Goal: Task Accomplishment & Management: Use online tool/utility

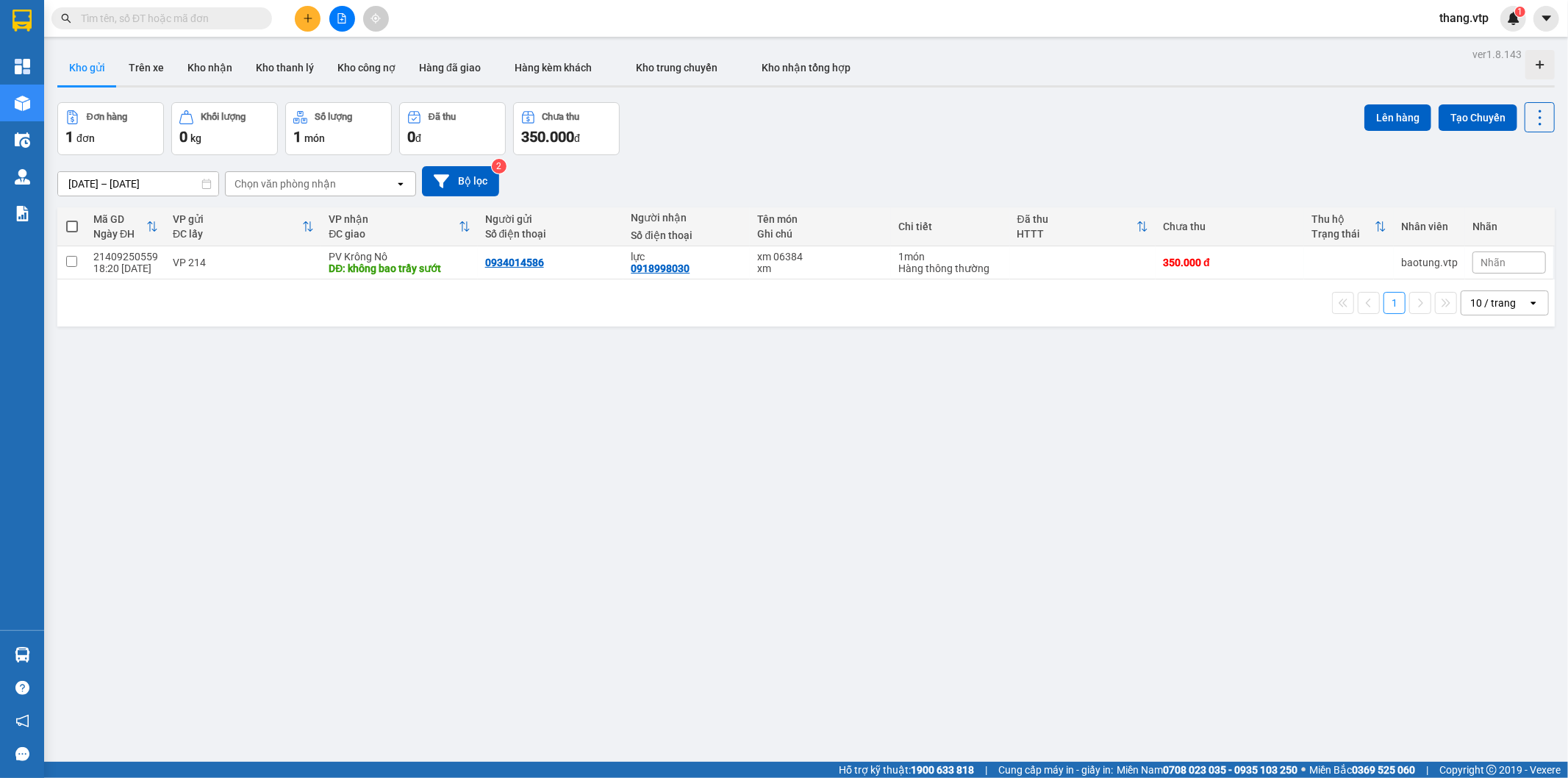
click at [348, 16] on button at bounding box center [342, 19] width 26 height 26
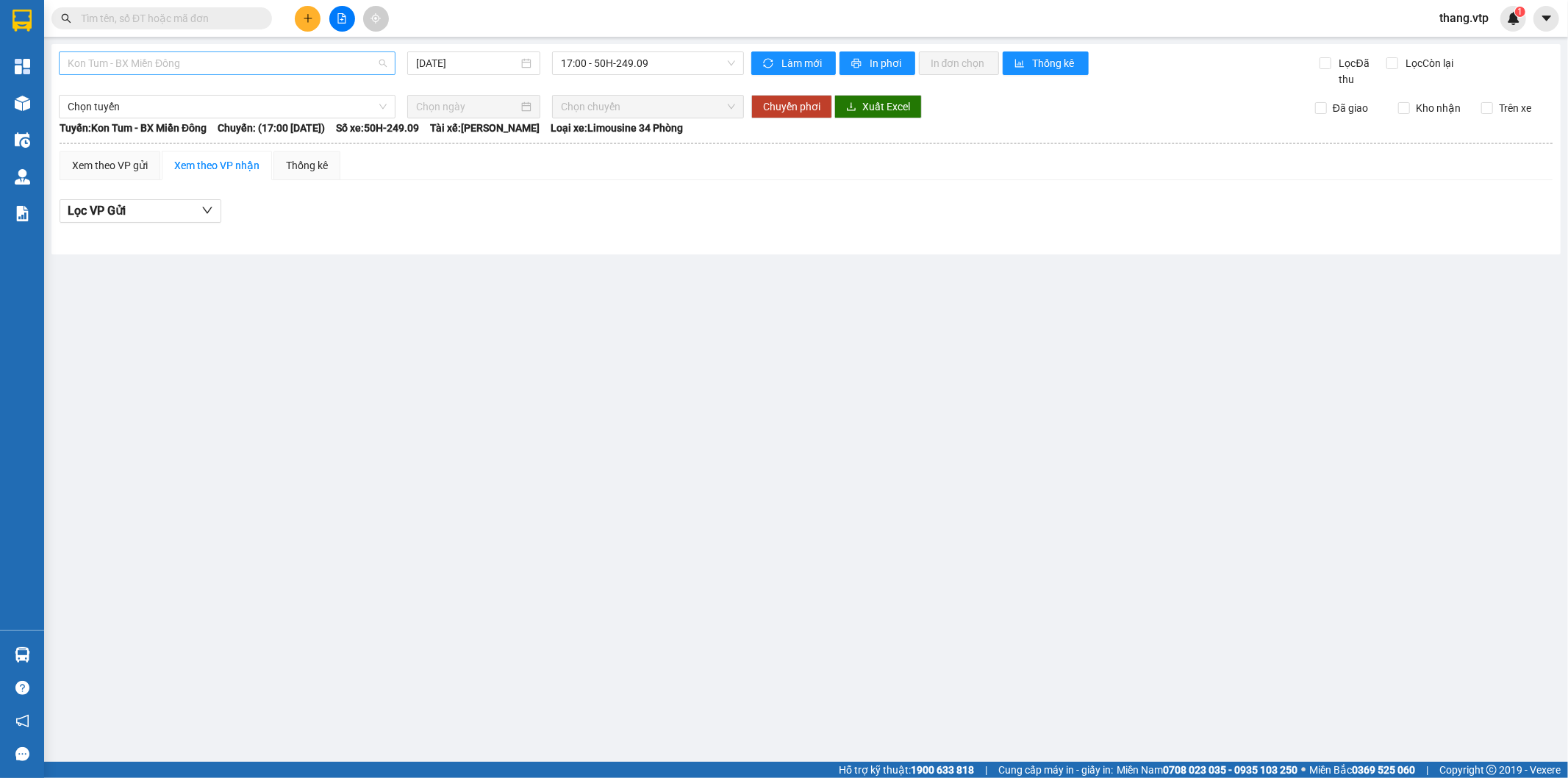
click at [137, 60] on span "Kon Tum - BX Miền Đông" at bounding box center [227, 63] width 319 height 22
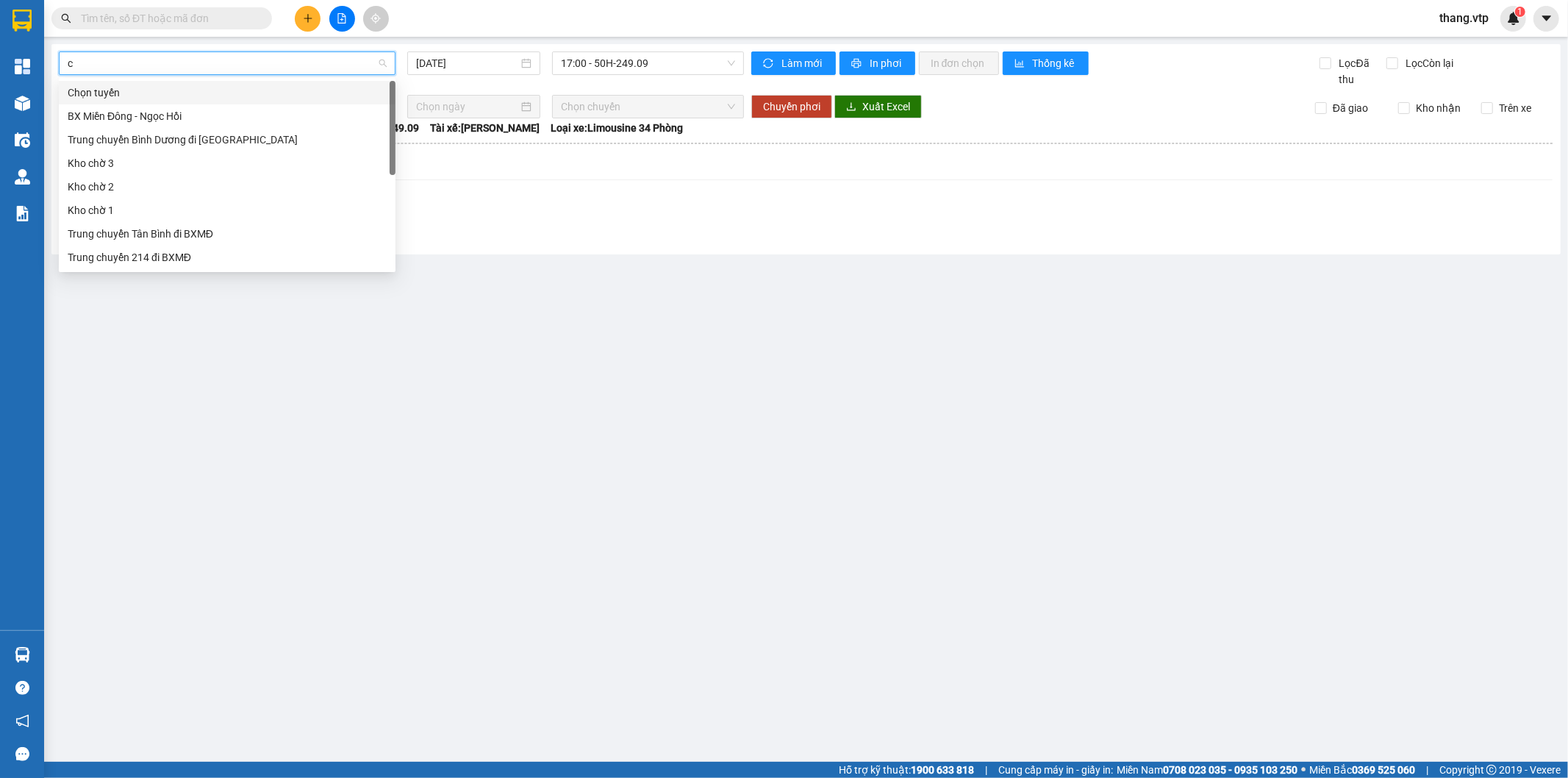
type input "cu"
click at [147, 91] on div "BX Cư Jút - BX Miền Đông" at bounding box center [227, 93] width 319 height 16
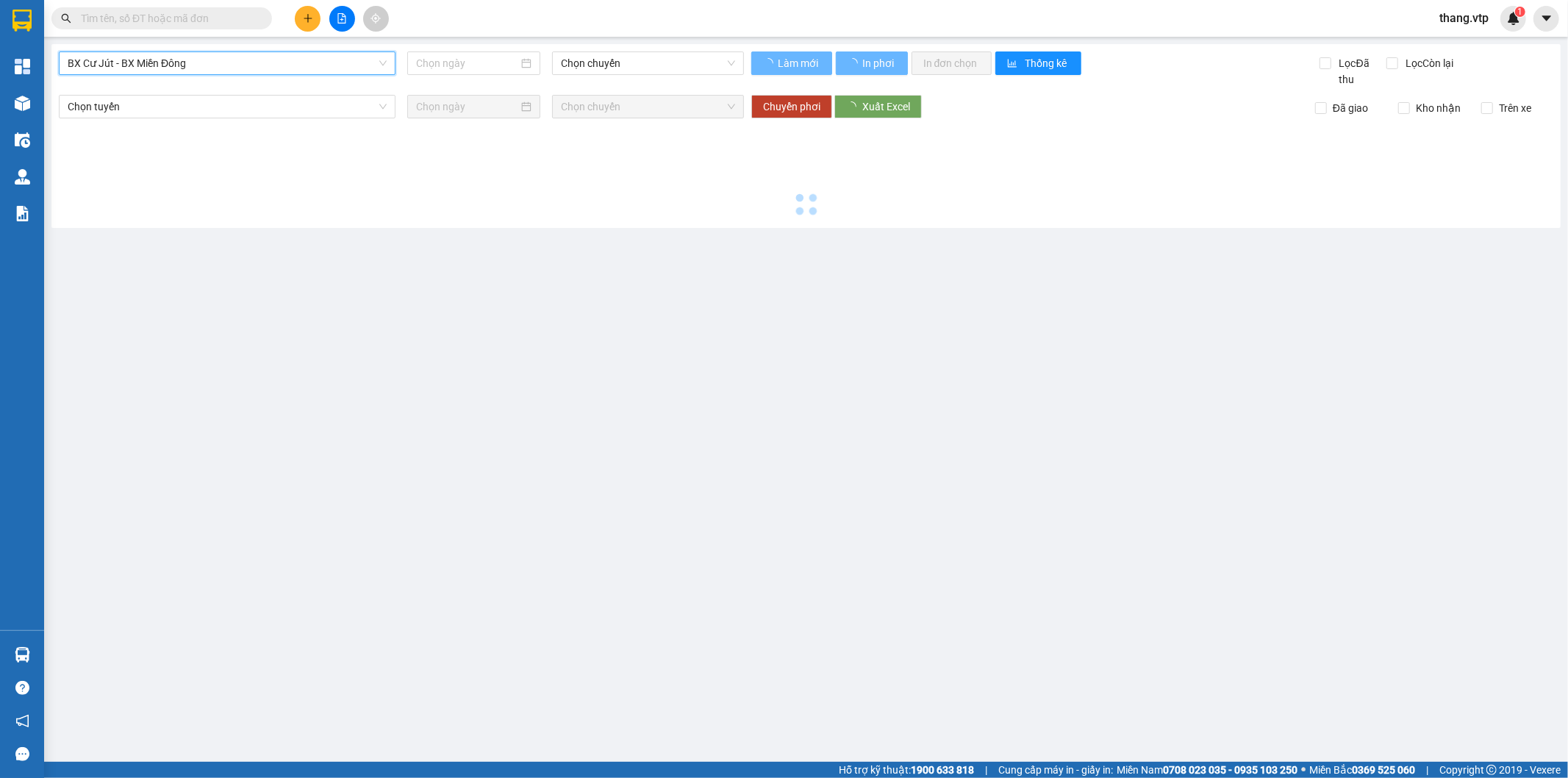
type input "[DATE]"
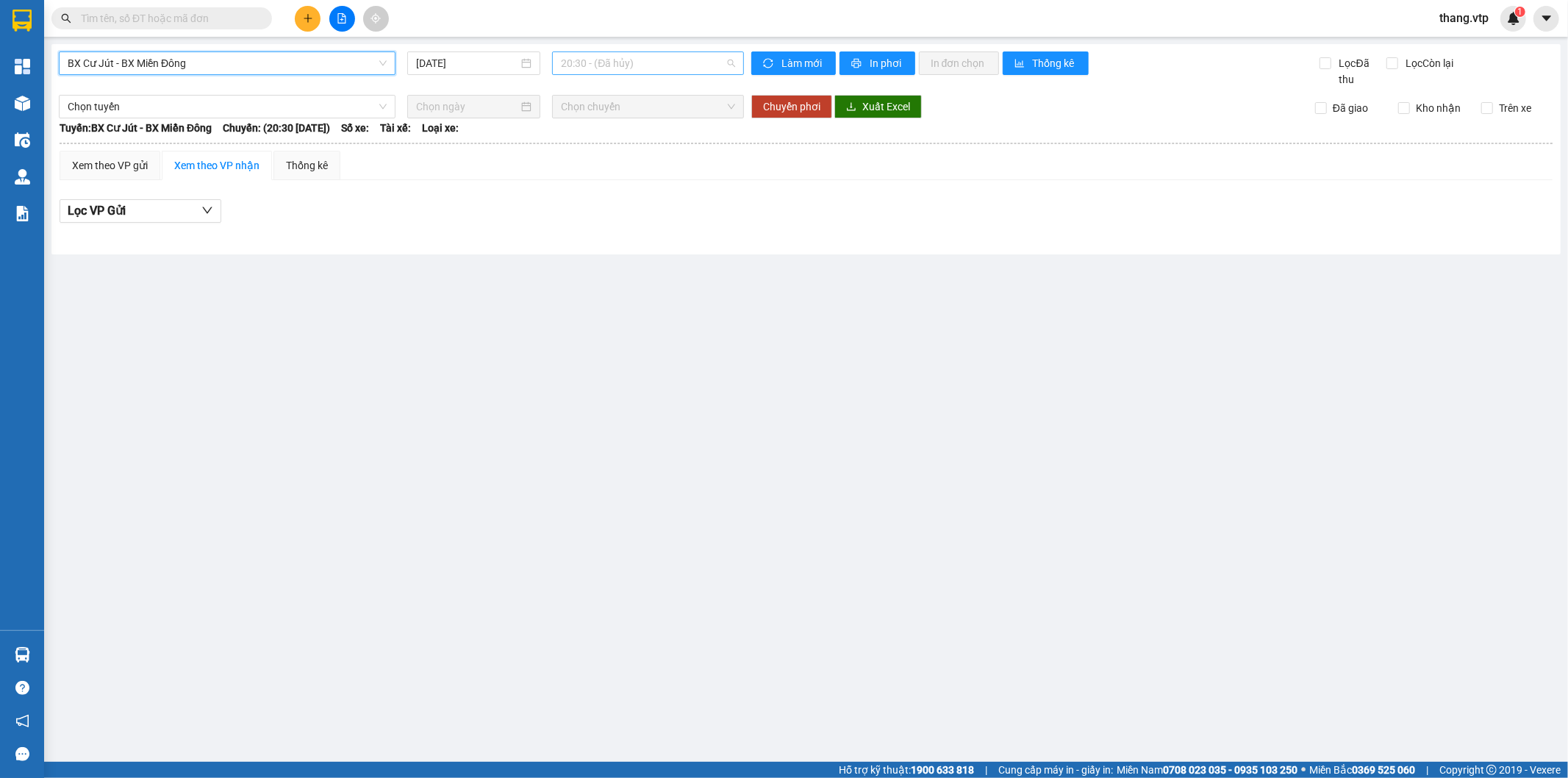
click at [585, 53] on span "20:30 - (Đã hủy)" at bounding box center [647, 63] width 174 height 22
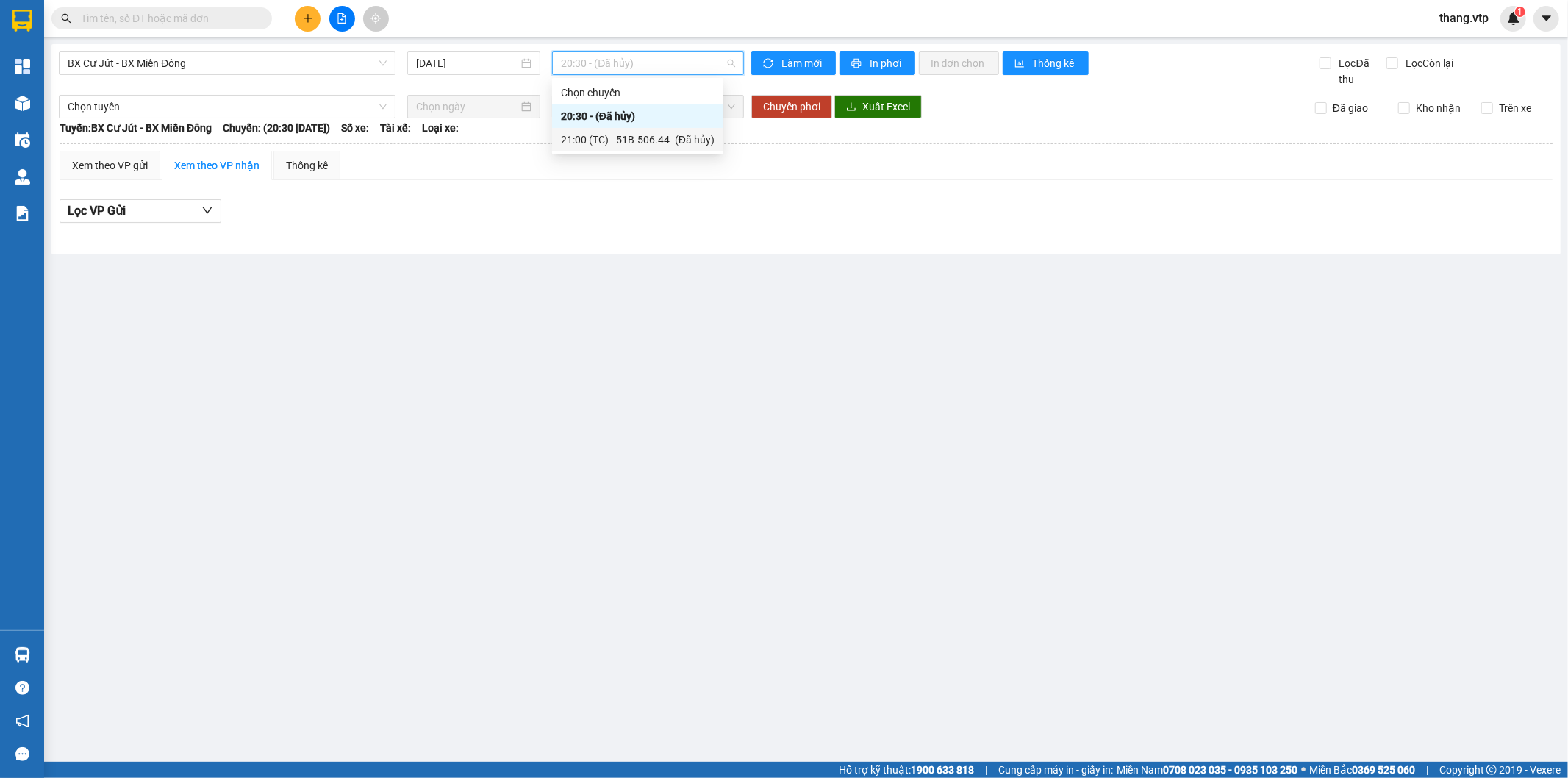
click at [693, 144] on div "21:00 (TC) - 51B-506.44 - (Đã hủy)" at bounding box center [638, 140] width 154 height 16
click at [689, 62] on span "21:00 (TC) - 51B-506.44 - (Đã hủy)" at bounding box center [647, 63] width 174 height 22
click at [672, 140] on div "21:00 (TC) - 51B-506.44 - (Đã hủy)" at bounding box center [639, 140] width 158 height 16
